Goal: Information Seeking & Learning: Compare options

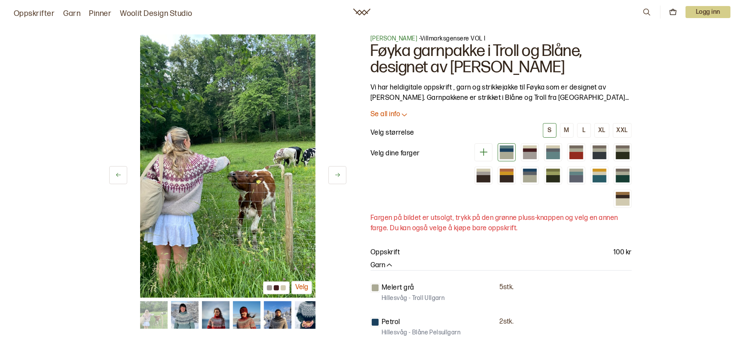
click at [221, 196] on img at bounding box center [227, 165] width 175 height 263
click at [527, 155] on div at bounding box center [530, 155] width 14 height 7
click at [555, 153] on div at bounding box center [553, 155] width 14 height 7
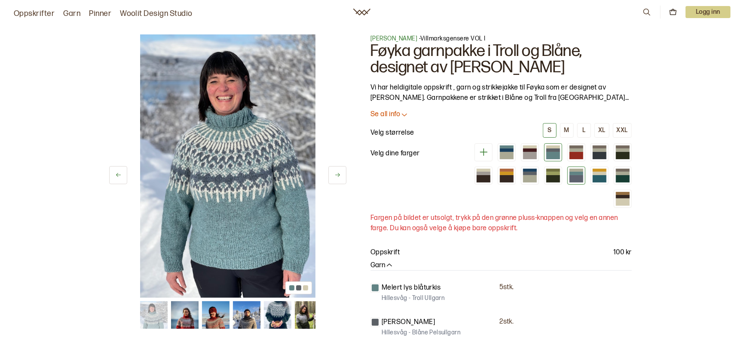
drag, startPoint x: 573, startPoint y: 154, endPoint x: 567, endPoint y: 180, distance: 26.8
click at [573, 154] on div at bounding box center [577, 155] width 14 height 7
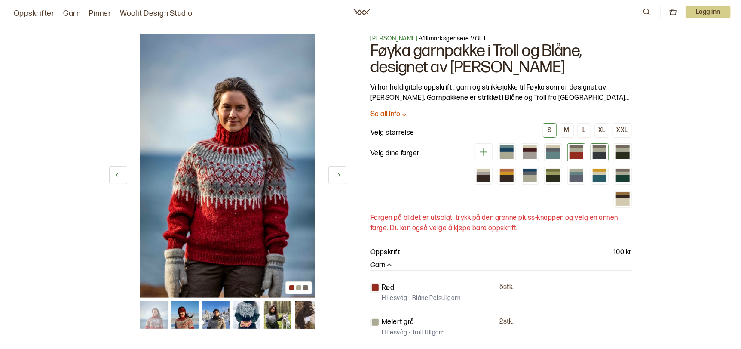
click at [602, 148] on div at bounding box center [600, 149] width 14 height 3
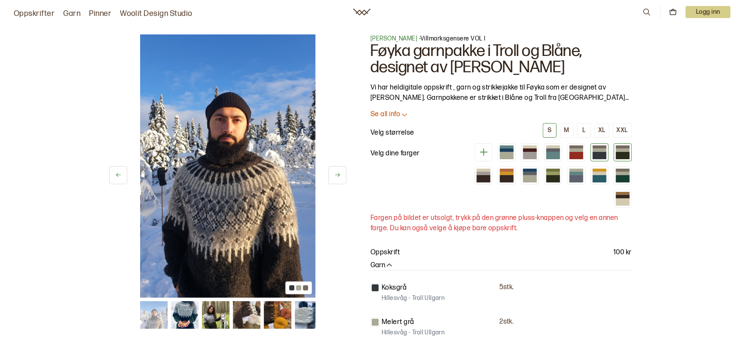
click at [629, 148] on div at bounding box center [623, 149] width 14 height 3
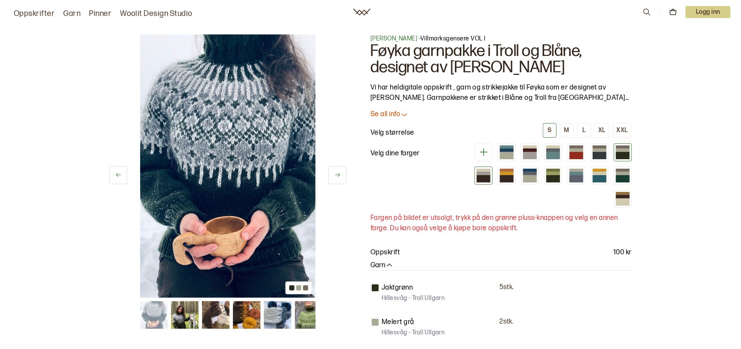
click at [490, 176] on div at bounding box center [484, 178] width 14 height 7
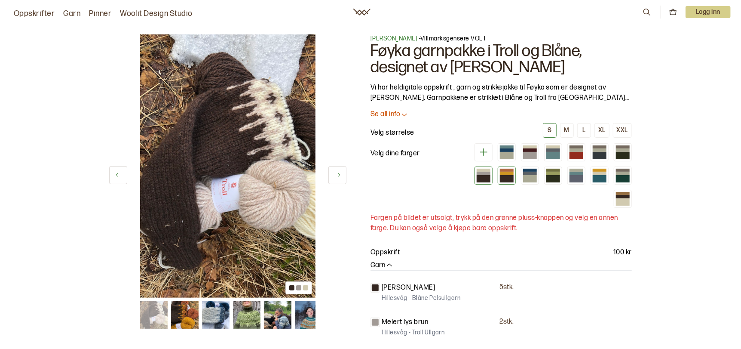
click at [509, 173] on div at bounding box center [507, 173] width 14 height 3
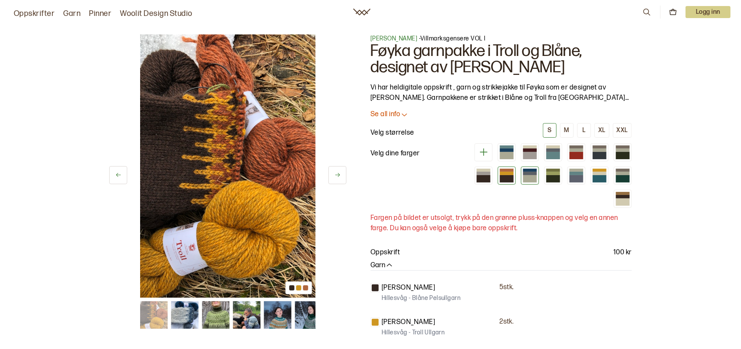
click at [534, 175] on div at bounding box center [530, 178] width 14 height 7
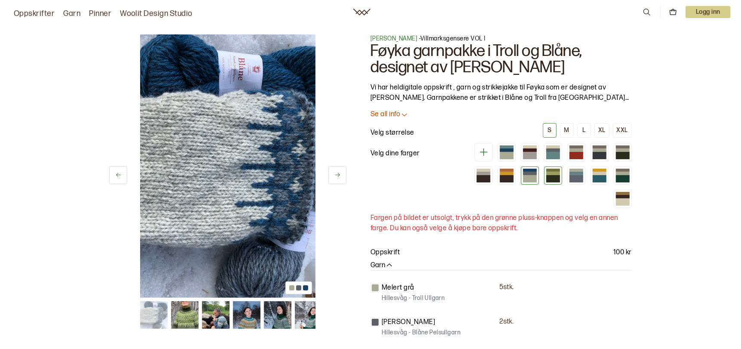
click at [550, 175] on div at bounding box center [553, 178] width 14 height 7
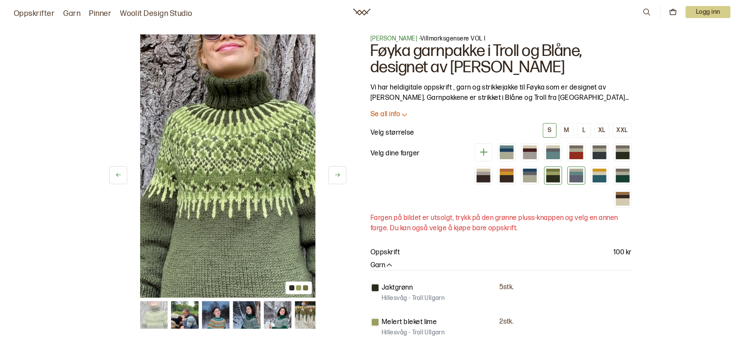
click at [577, 175] on div at bounding box center [577, 178] width 14 height 7
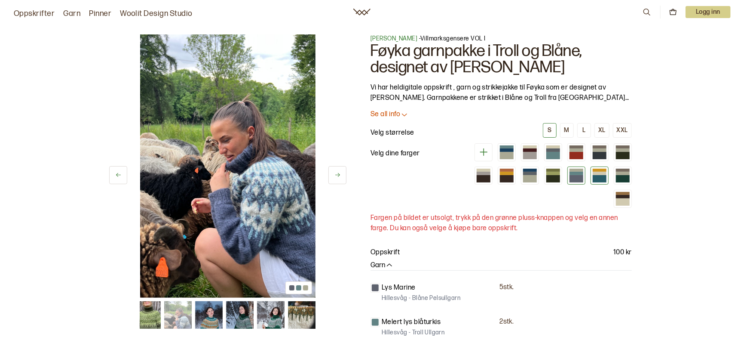
click at [604, 178] on div at bounding box center [600, 178] width 14 height 7
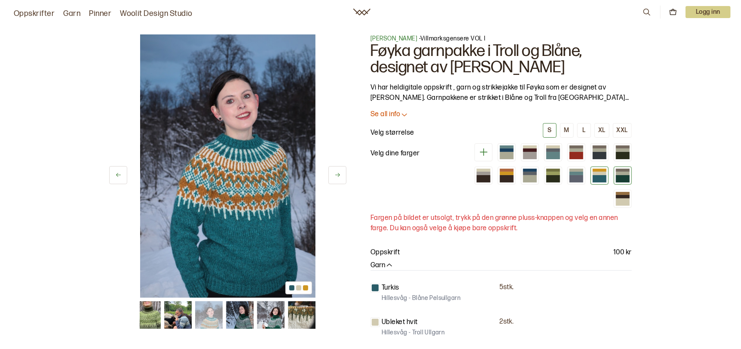
click at [622, 176] on div at bounding box center [623, 178] width 14 height 7
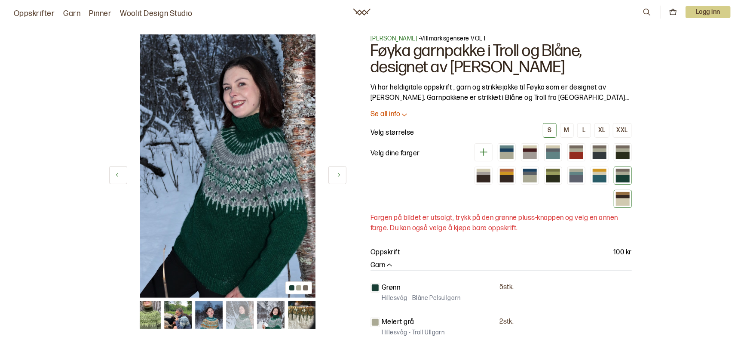
click at [619, 199] on div at bounding box center [623, 201] width 14 height 7
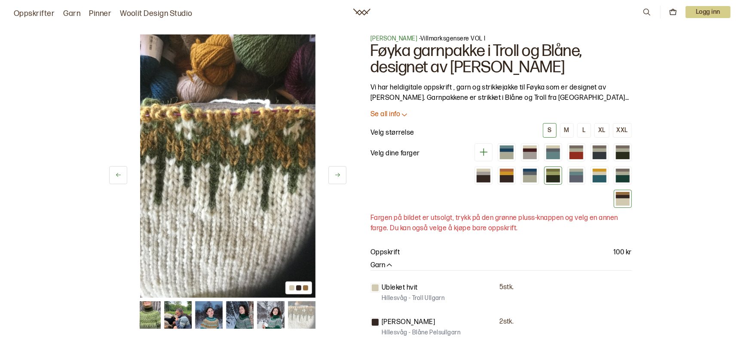
click at [550, 175] on div at bounding box center [553, 178] width 14 height 7
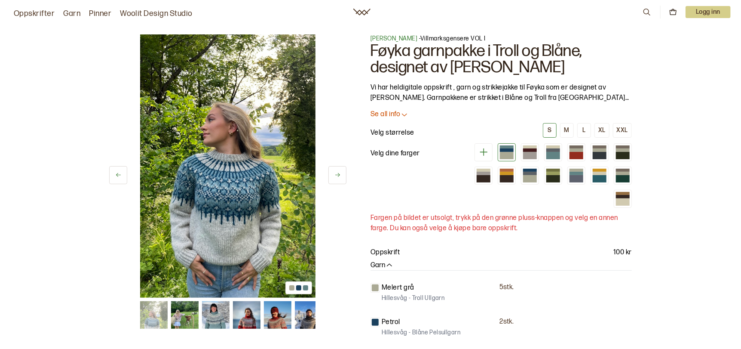
click at [186, 322] on img at bounding box center [185, 315] width 28 height 28
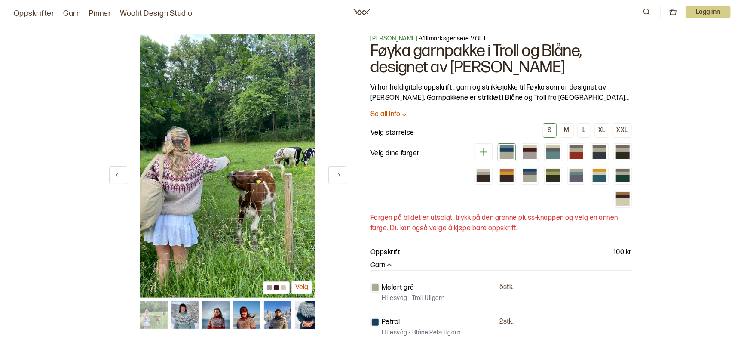
click at [566, 183] on div at bounding box center [549, 175] width 165 height 64
click at [575, 173] on div at bounding box center [577, 173] width 14 height 3
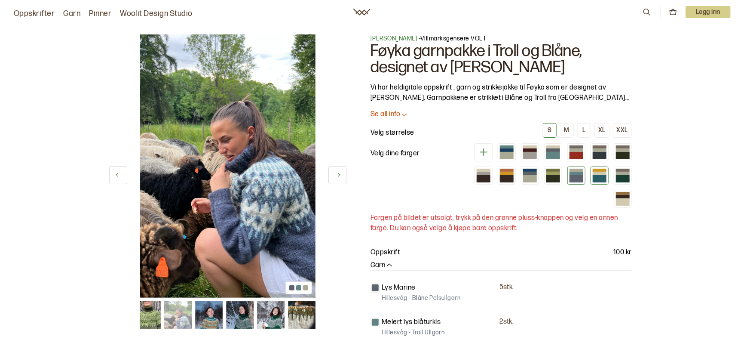
click at [596, 177] on div at bounding box center [600, 178] width 14 height 7
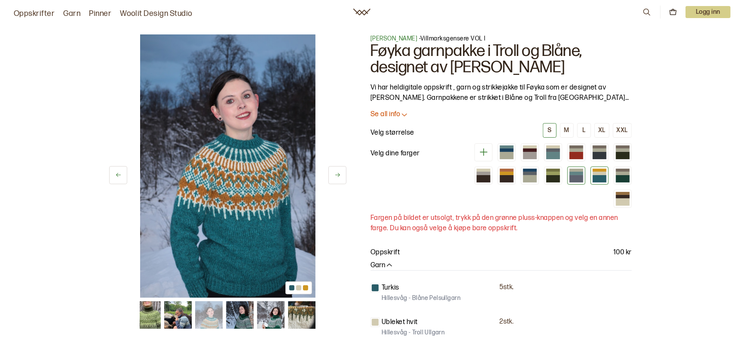
click at [575, 178] on div at bounding box center [577, 178] width 14 height 7
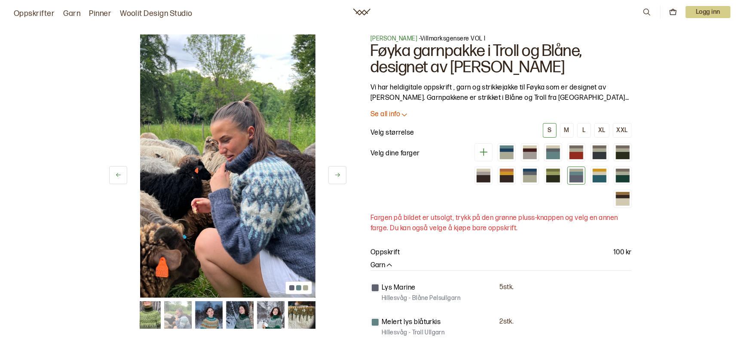
click at [175, 11] on link "Woolit Design Studio" at bounding box center [156, 14] width 73 height 12
